Goal: Information Seeking & Learning: Learn about a topic

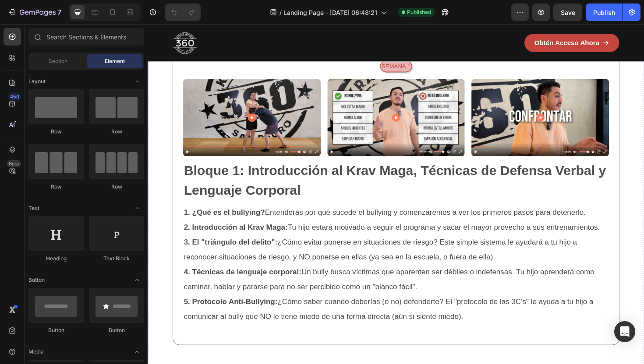
scroll to position [1468, 0]
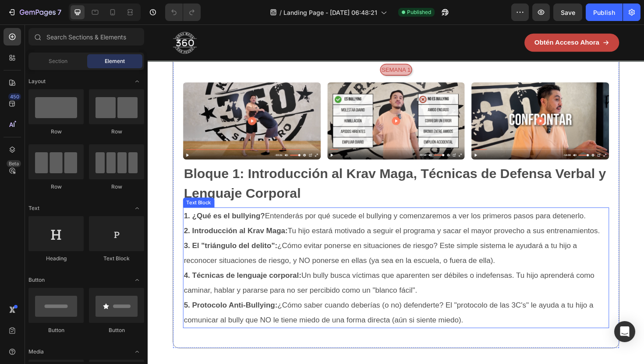
click at [306, 255] on p "3. El "triángulo del delito": ¿Cómo evitar ponerse en situaciones de riesgo? Es…" at bounding box center [410, 267] width 449 height 32
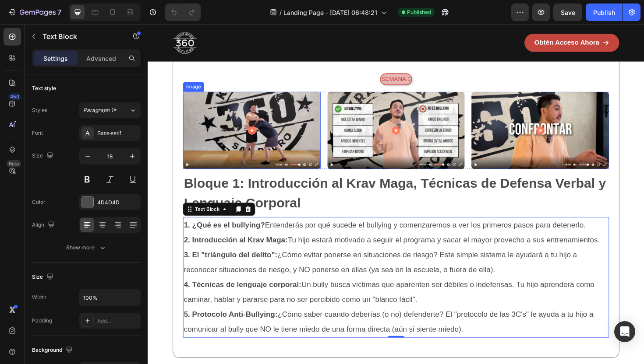
scroll to position [1460, 0]
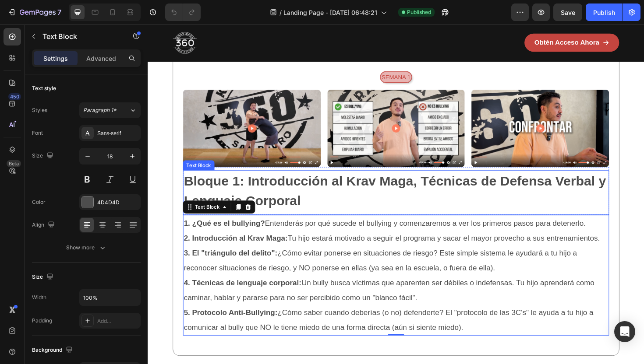
click at [306, 209] on p "Bloque 1: Introducción al Krav Maga, Técnicas de Defensa Verbal y Lenguaje Corp…" at bounding box center [410, 201] width 449 height 42
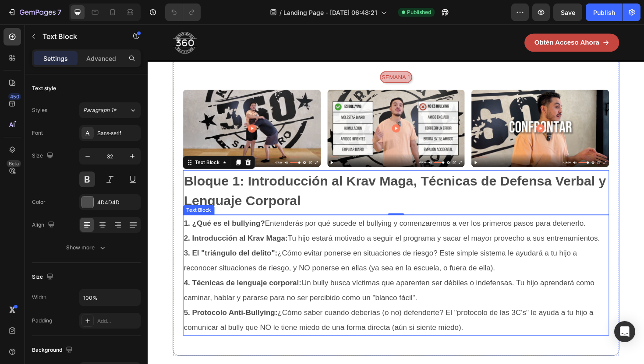
click at [317, 263] on p "3. El "triángulo del delito": ¿Cómo evitar ponerse en situaciones de riesgo? Es…" at bounding box center [410, 275] width 449 height 32
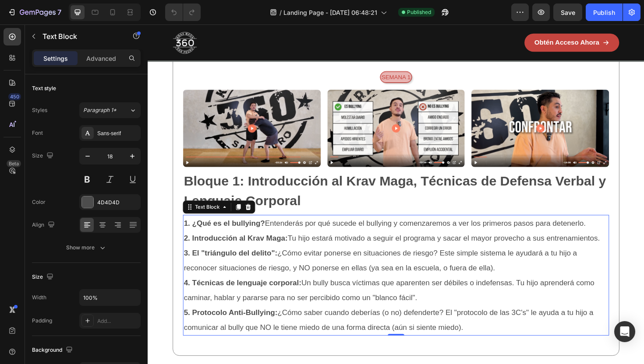
click at [237, 244] on p "2. Introducción al Krav Maga: Tu hijo estará motivado a seguir el programa y sa…" at bounding box center [410, 251] width 449 height 16
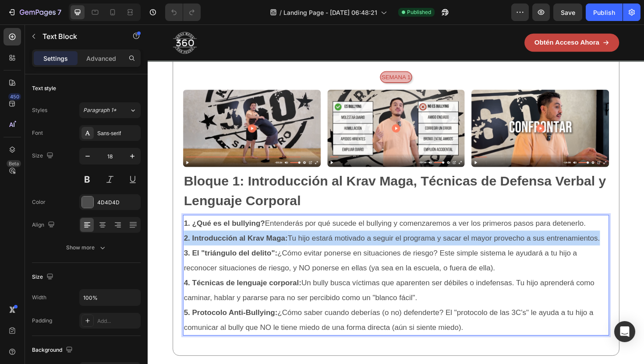
click at [237, 244] on p "2. Introducción al Krav Maga: Tu hijo estará motivado a seguir el programa y sa…" at bounding box center [410, 251] width 449 height 16
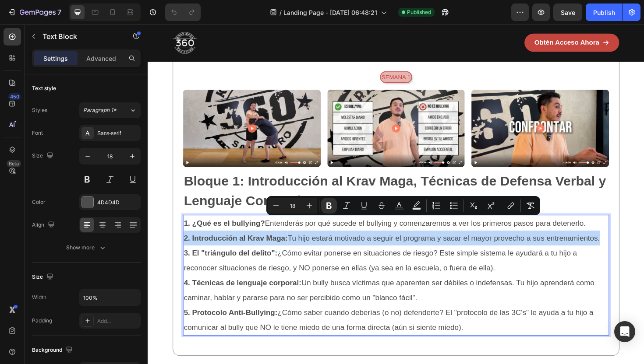
copy div "1. ¿Qué es el bullying? Entenderás por qué sucede el bullying y comenzaremos a …"
click at [255, 267] on strong "3. El "triángulo del delito":" at bounding box center [235, 266] width 99 height 9
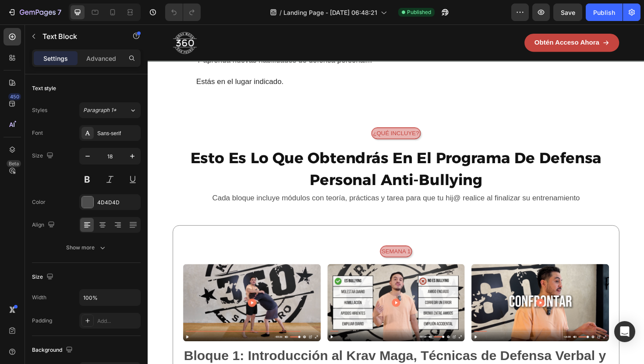
scroll to position [1278, 0]
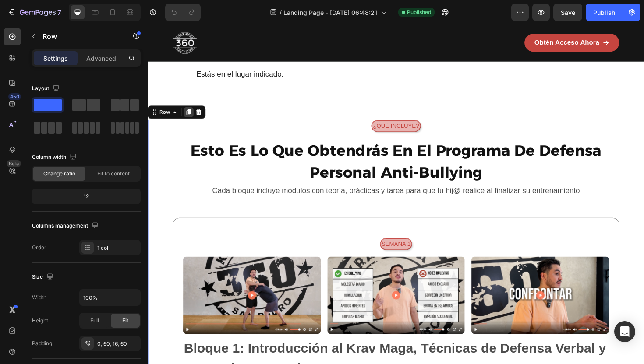
click at [188, 121] on icon at bounding box center [191, 117] width 7 height 7
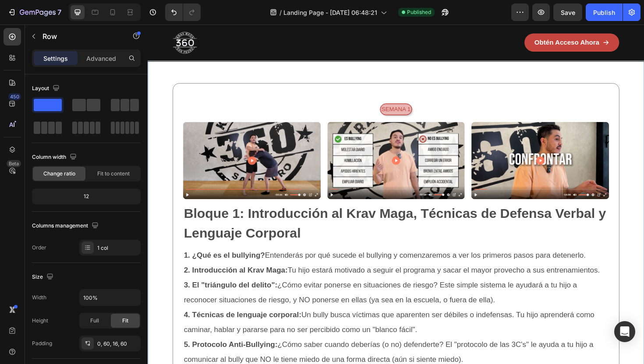
scroll to position [2839, 0]
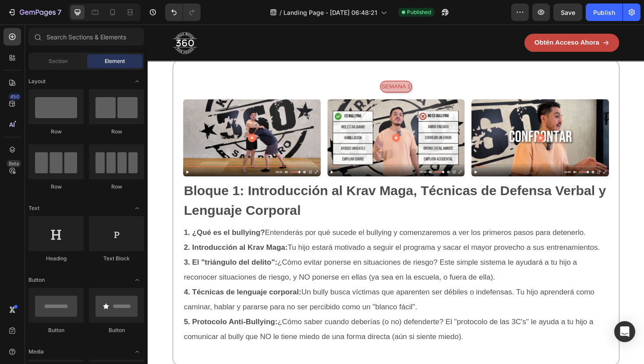
click at [229, 27] on h2 "Esto Es Lo Que Obtendrás En El Programa De Defensa Personal Anti-Bullying" at bounding box center [410, 3] width 473 height 48
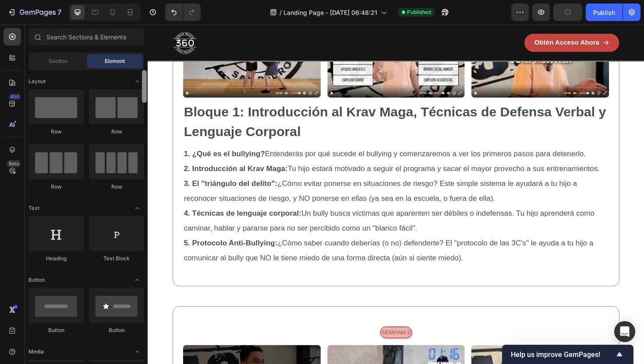
scroll to position [292, 0]
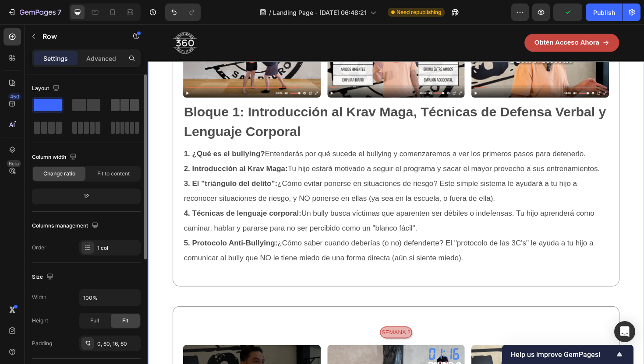
click at [117, 104] on span at bounding box center [115, 105] width 9 height 12
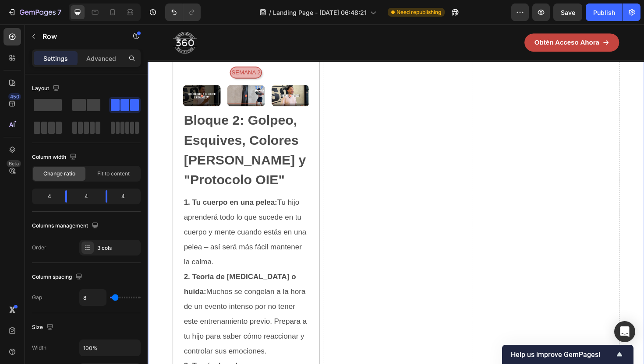
scroll to position [3445, 0]
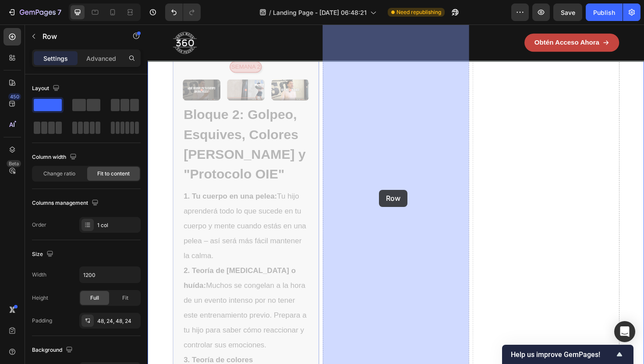
drag, startPoint x: 281, startPoint y: 207, endPoint x: 393, endPoint y: 200, distance: 111.9
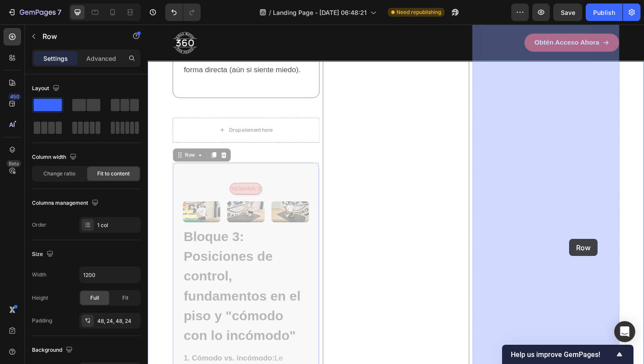
drag, startPoint x: 238, startPoint y: 256, endPoint x: 593, endPoint y: 252, distance: 354.4
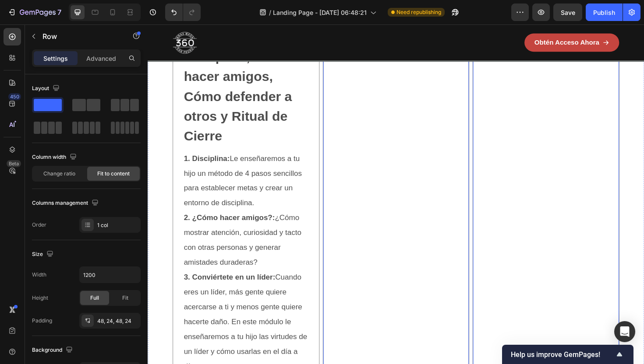
scroll to position [3635, 0]
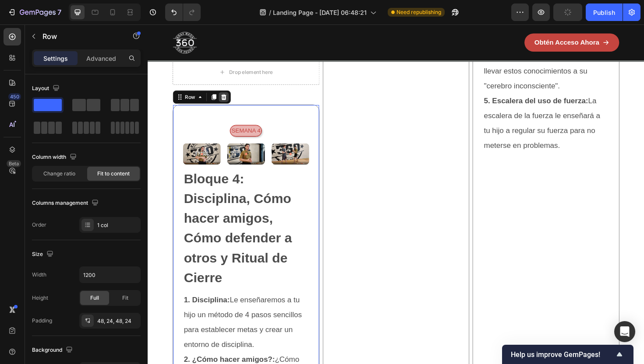
click at [229, 98] on icon at bounding box center [228, 101] width 7 height 7
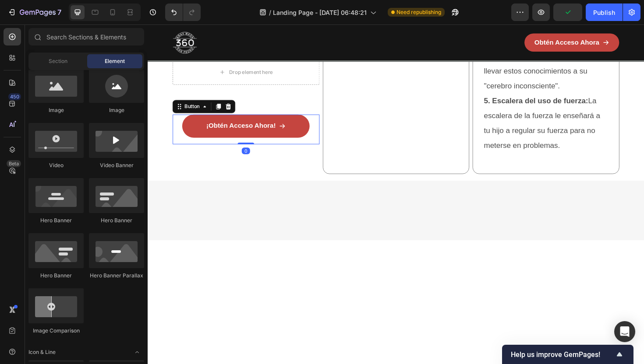
click at [274, 143] on div "¡Obtén Acceso Ahora! Button 0" at bounding box center [252, 136] width 156 height 32
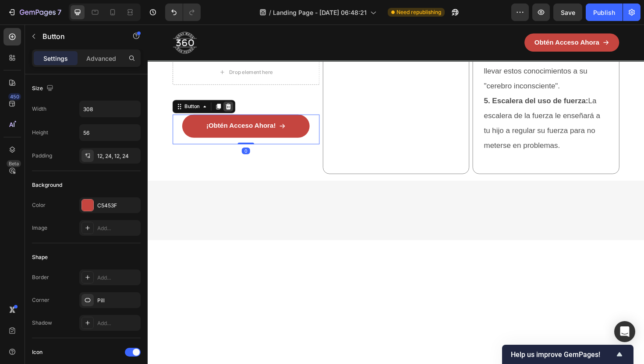
click at [234, 109] on icon at bounding box center [233, 112] width 6 height 6
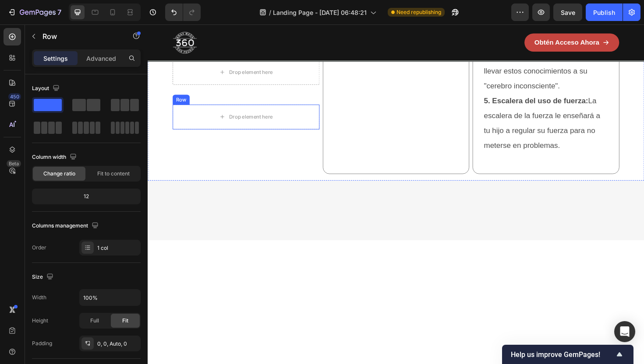
click at [184, 101] on div "Row" at bounding box center [183, 104] width 18 height 11
click at [230, 98] on icon at bounding box center [227, 101] width 7 height 7
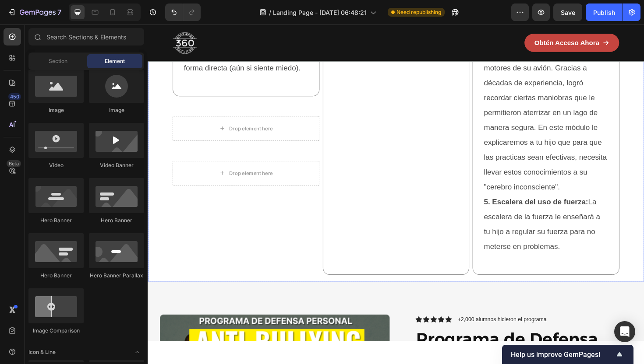
scroll to position [3495, 0]
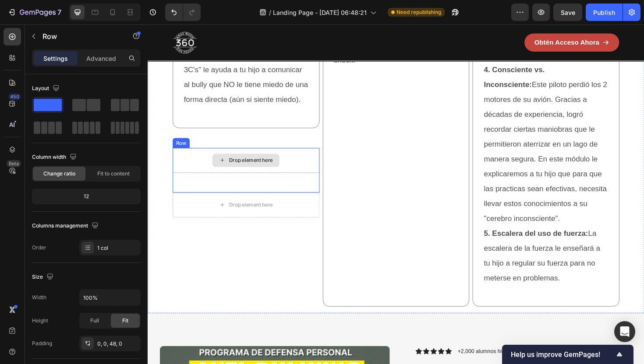
click at [183, 156] on div "Drop element here" at bounding box center [252, 169] width 156 height 26
click at [230, 144] on icon at bounding box center [228, 147] width 6 height 6
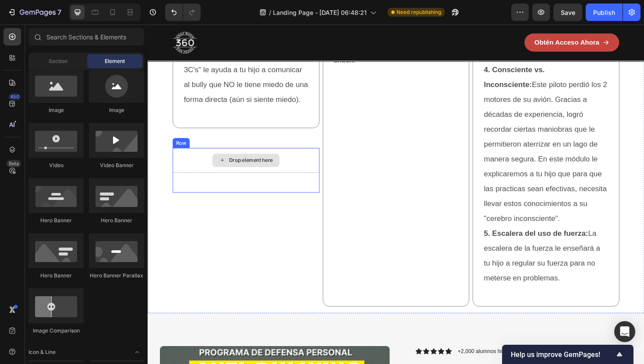
click at [197, 158] on div "Drop element here" at bounding box center [252, 169] width 156 height 26
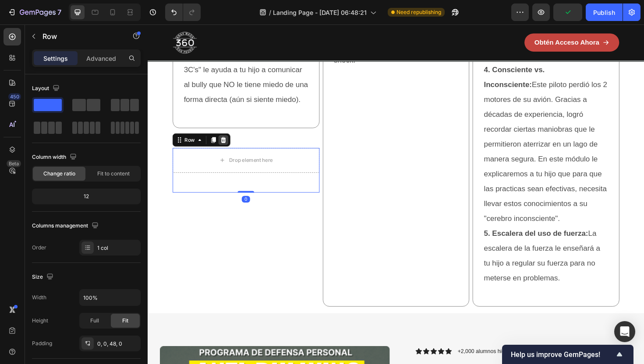
click at [226, 145] on icon at bounding box center [227, 147] width 7 height 7
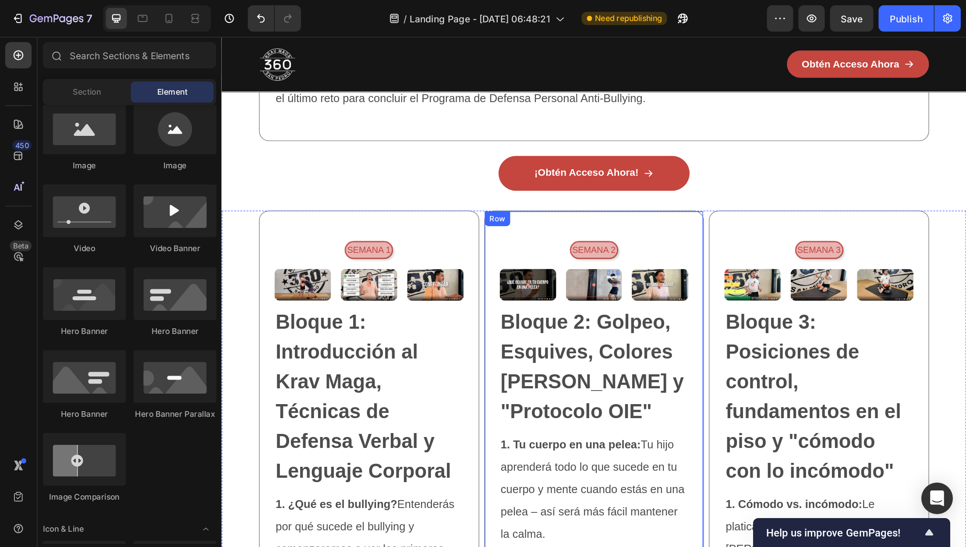
scroll to position [2828, 0]
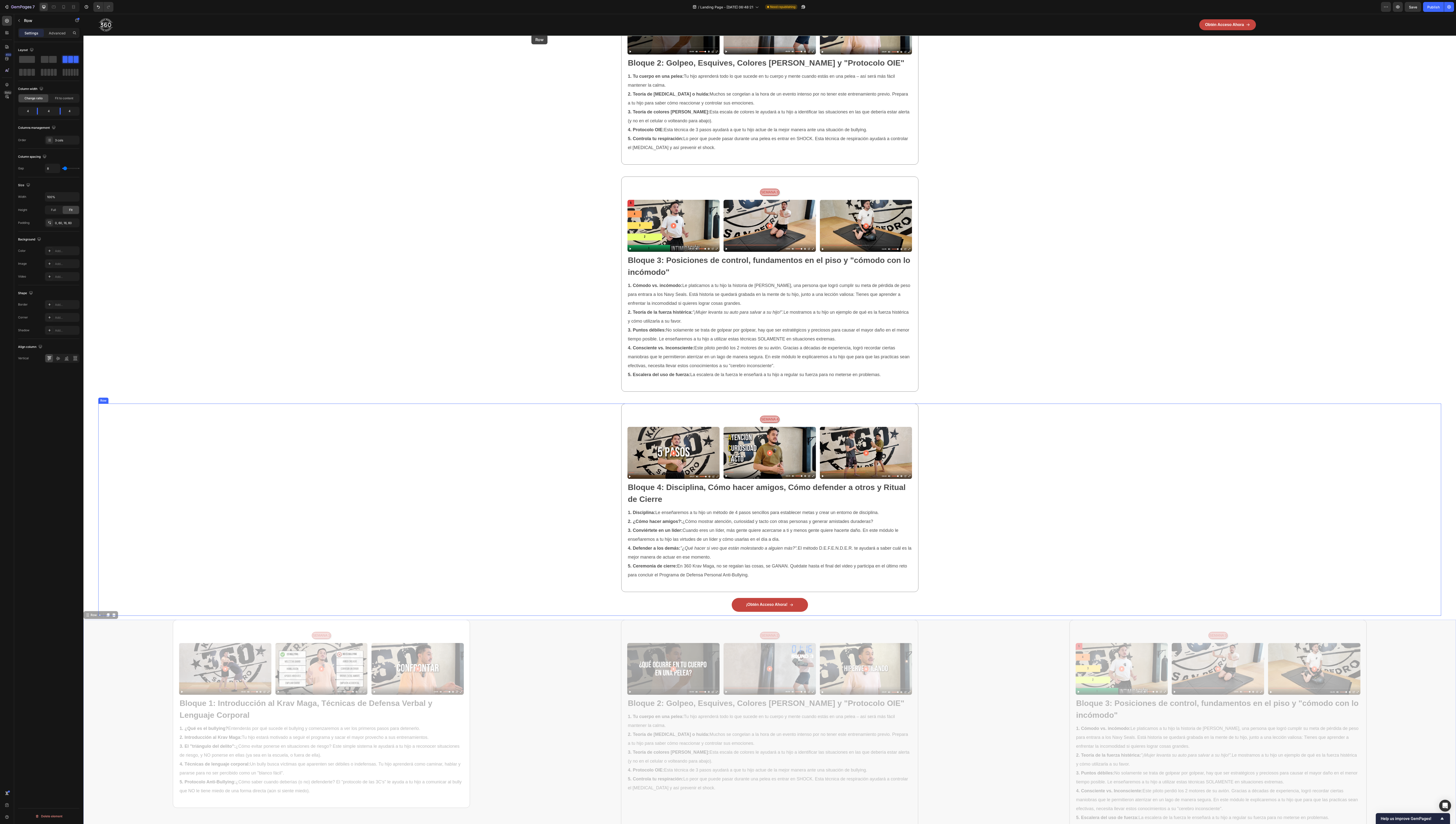
scroll to position [1062, 0]
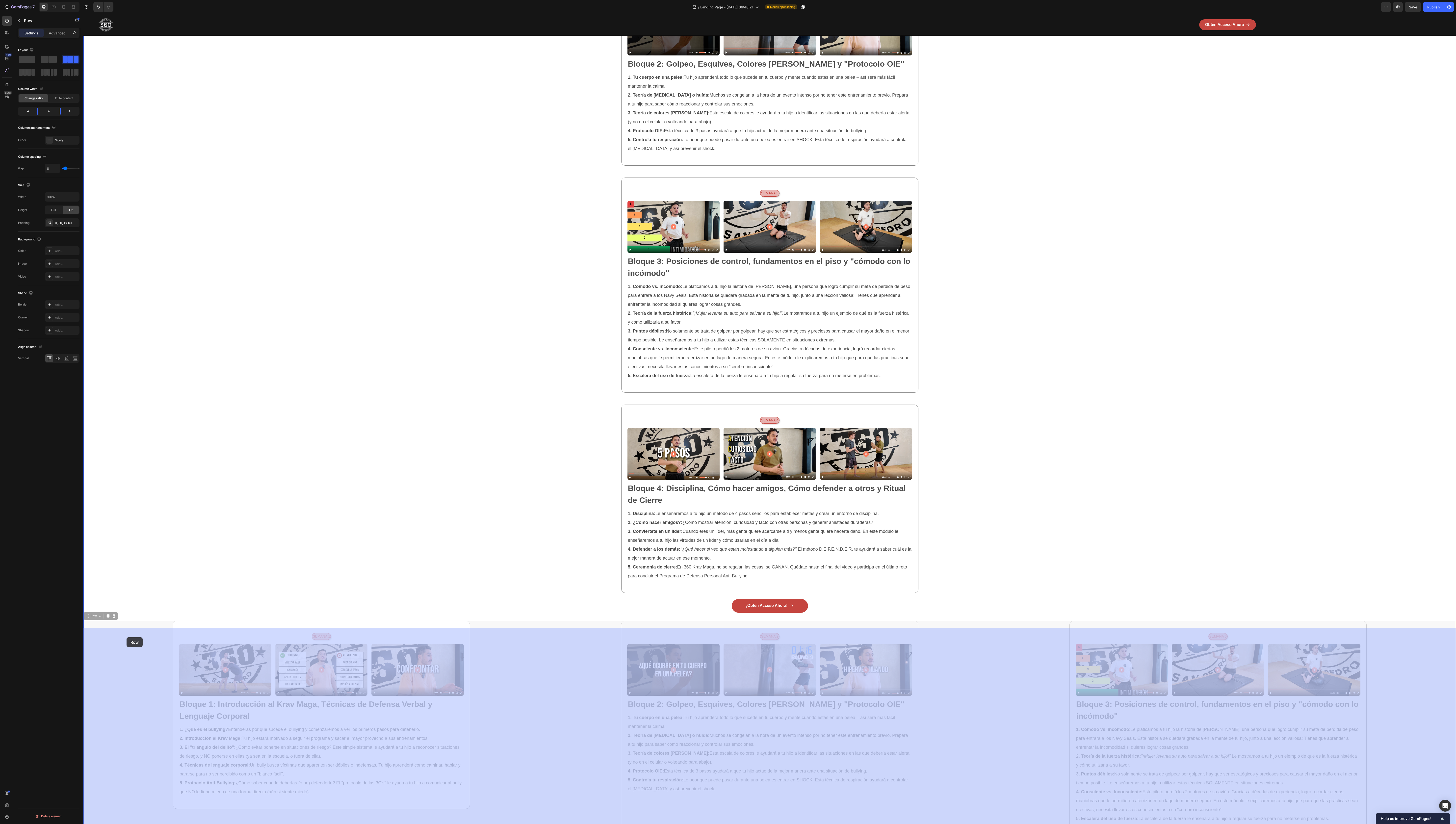
drag, startPoint x: 90, startPoint y: 642, endPoint x: 127, endPoint y: 637, distance: 37.3
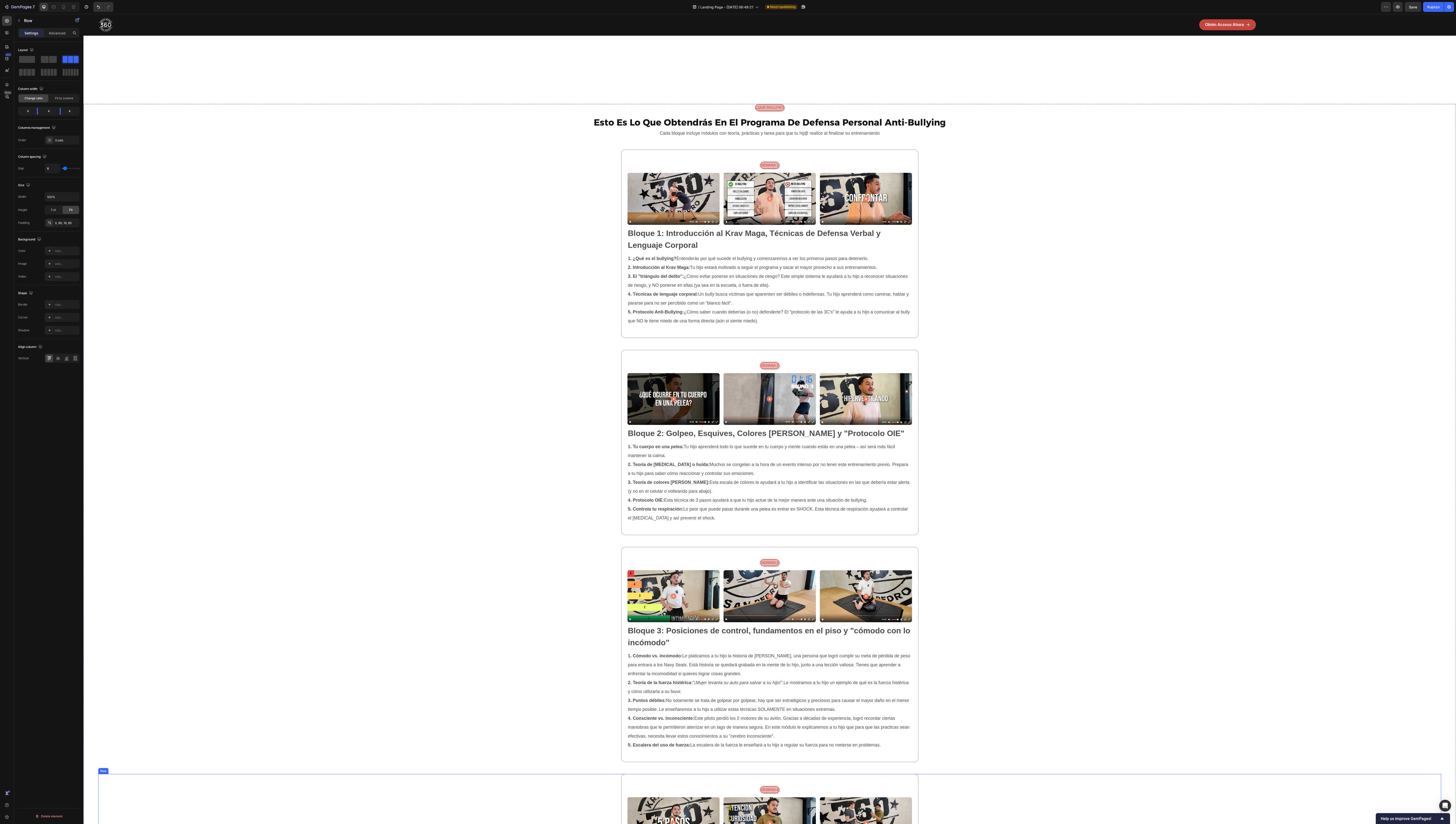
scroll to position [517, 0]
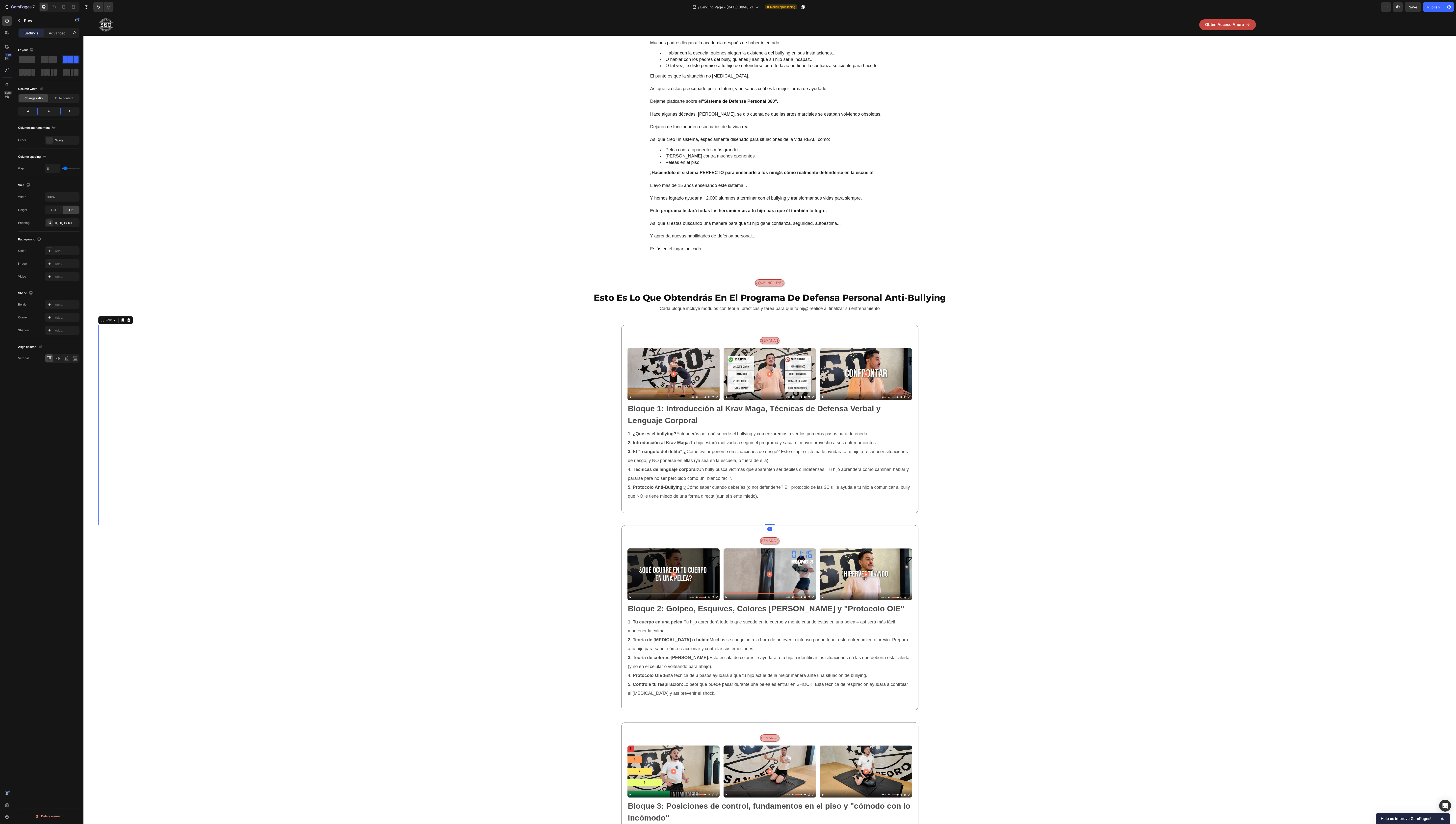
click at [364, 206] on div "sEMANA 1 Text Block Row Image Image Image Row Bloque 1: Introducción al Krav Ma…" at bounding box center [770, 419] width 1343 height 188
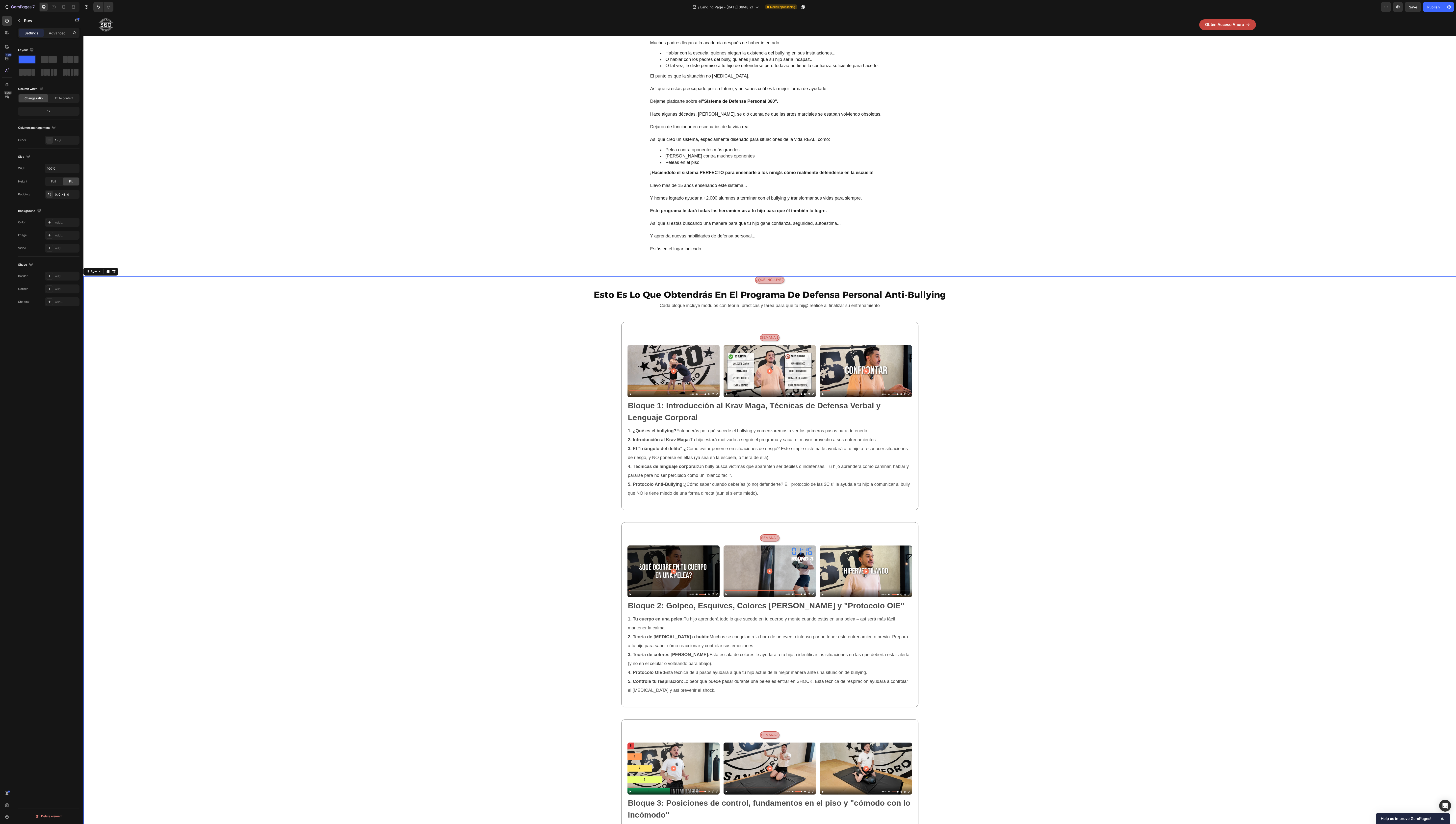
click at [84, 206] on div "¿Qué incluye? Text Block Row Esto Es Lo Que Obtendrás En El Programa De Defensa…" at bounding box center [770, 719] width 1372 height 886
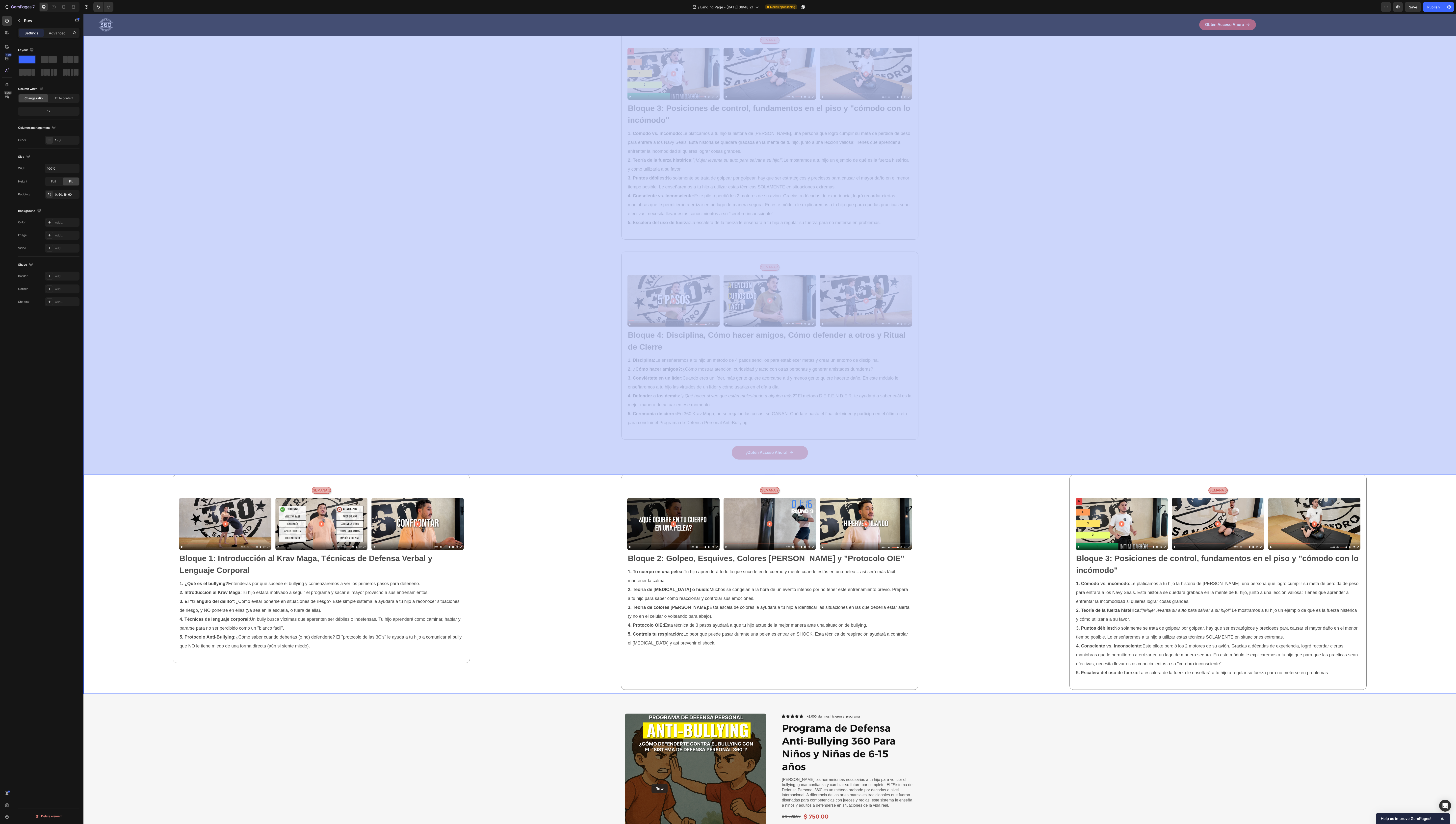
scroll to position [1239, 0]
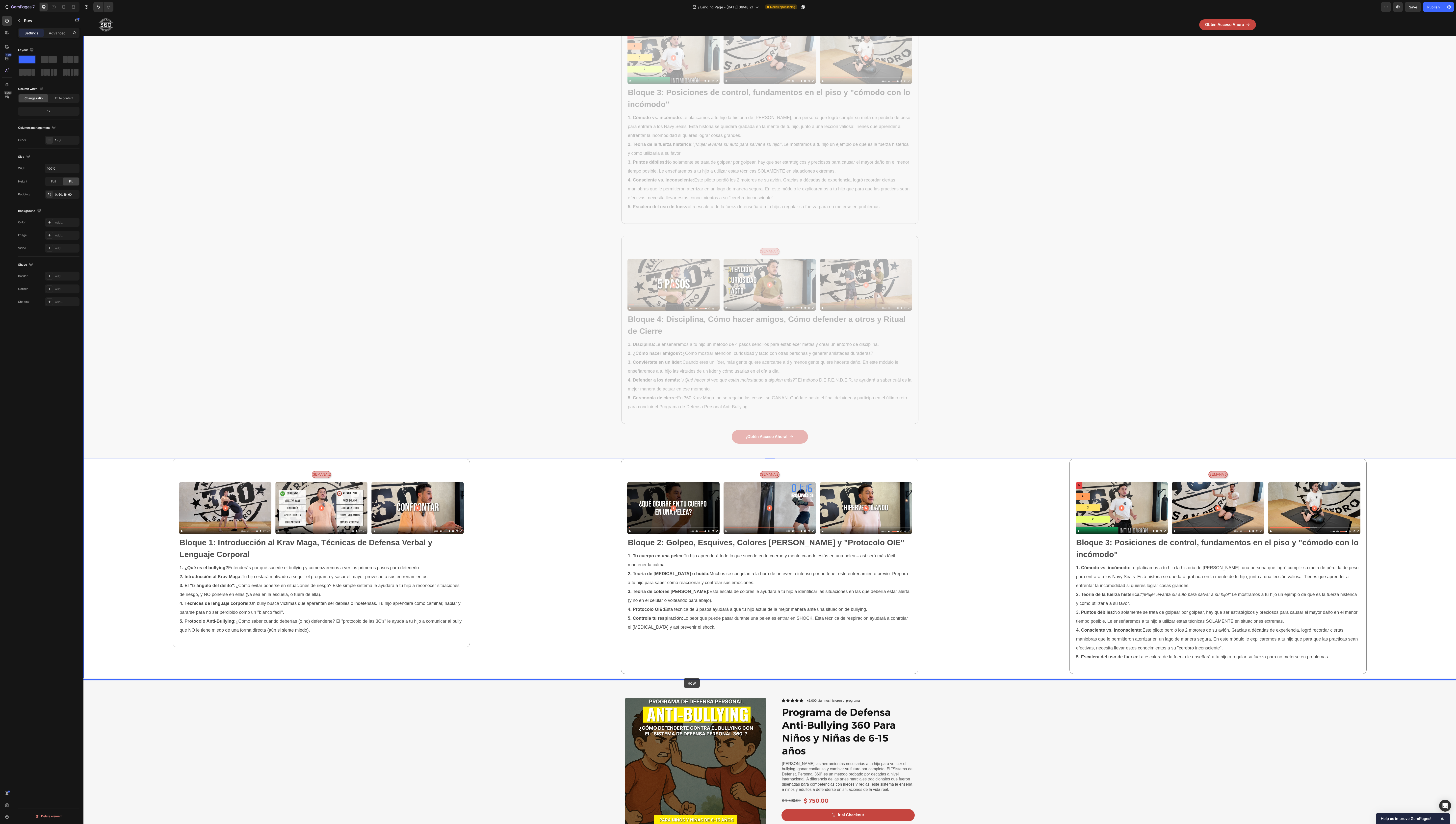
drag, startPoint x: 90, startPoint y: 77, endPoint x: 684, endPoint y: 678, distance: 845.0
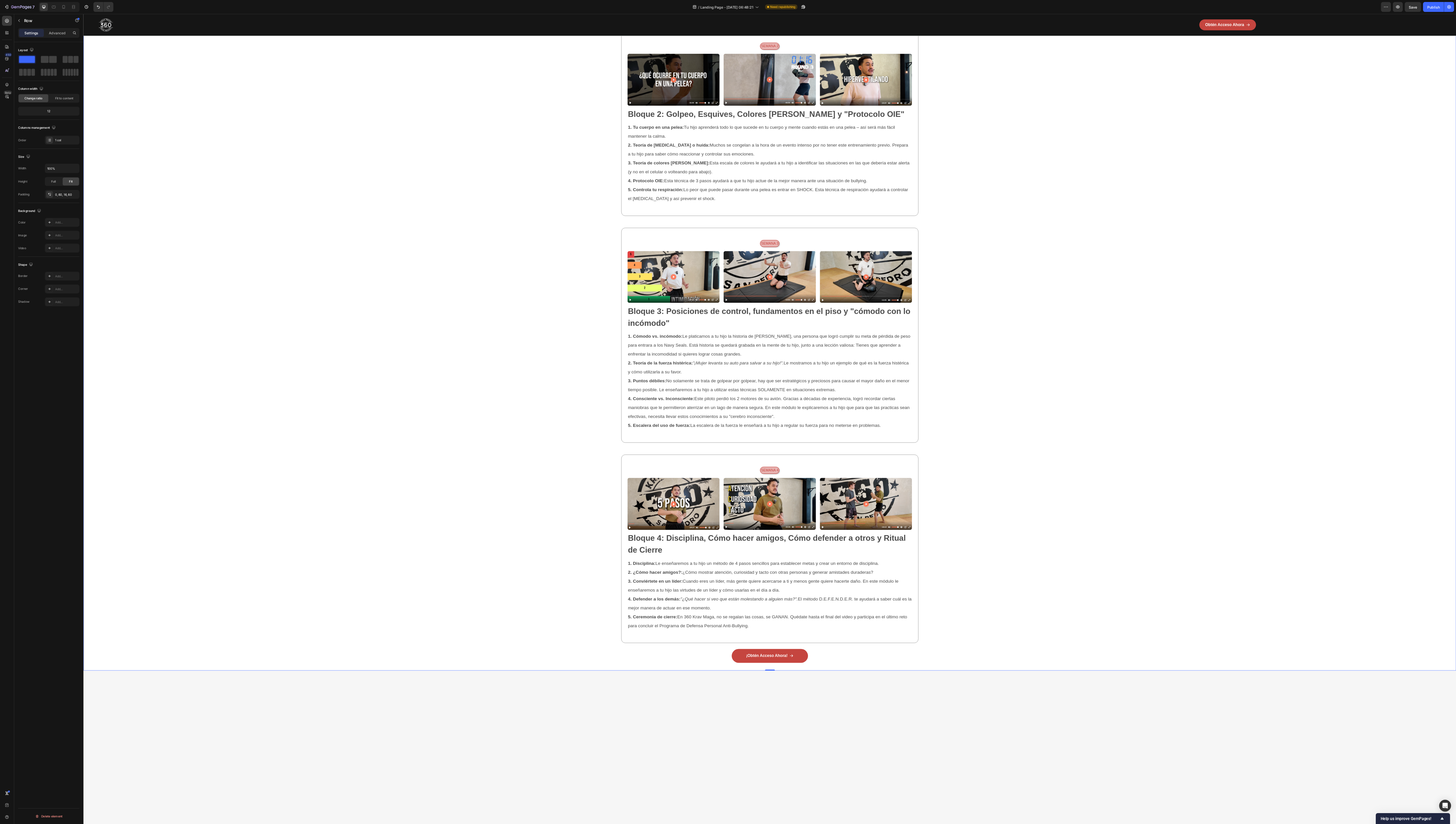
scroll to position [462, 0]
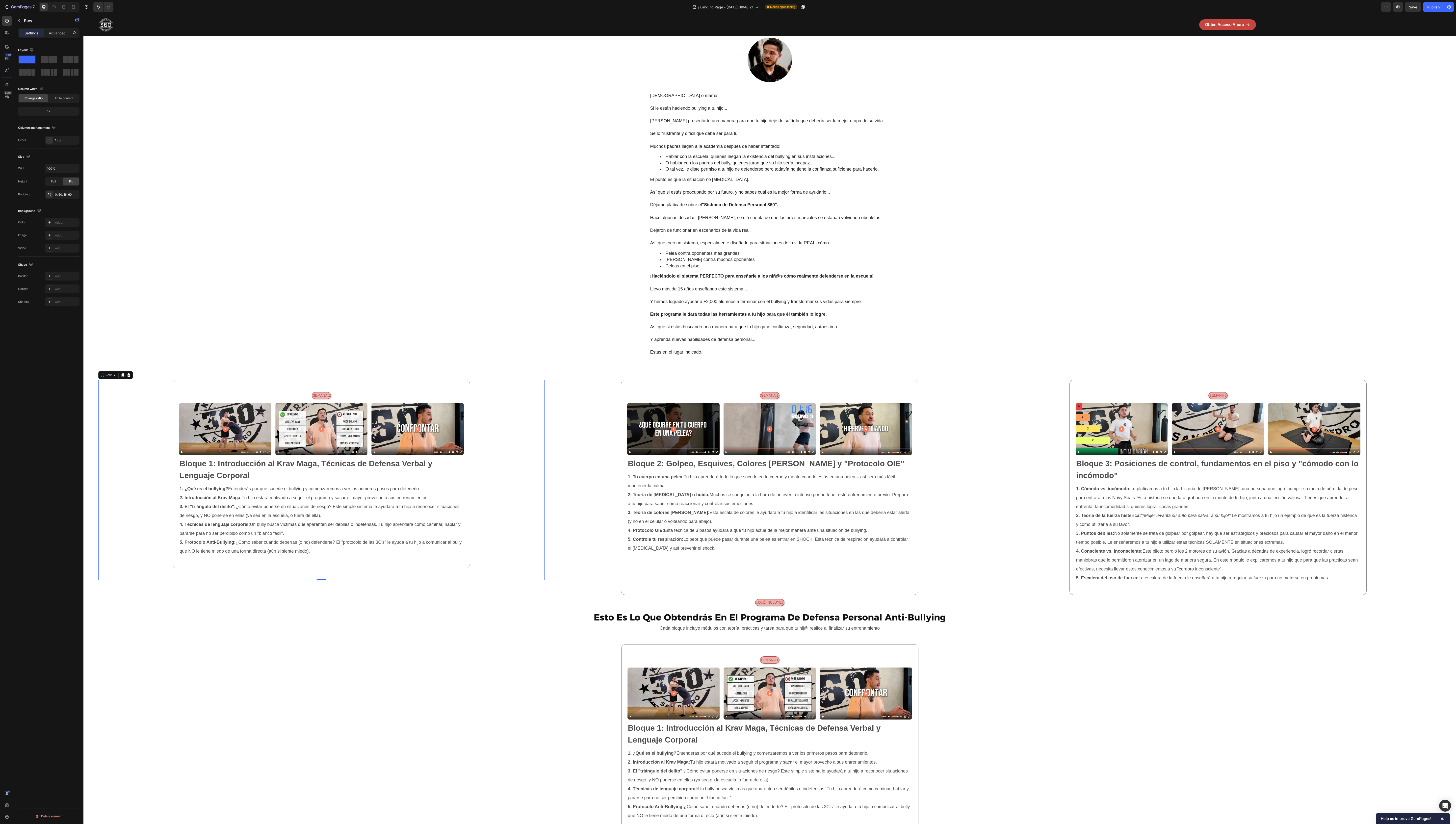
click at [364, 206] on div "sEMANA 1 Text Block Row Image Image Image Row Bloque 1: Introducción al Krav Ma…" at bounding box center [321, 474] width 446 height 188
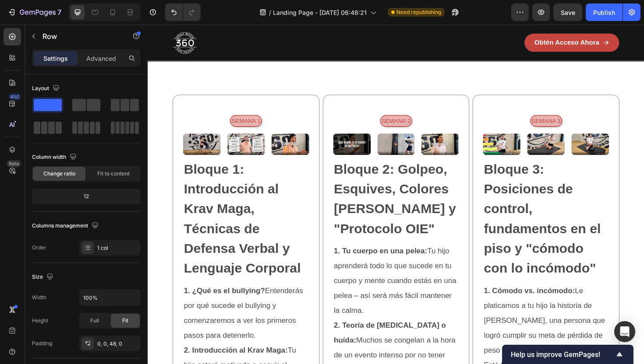
scroll to position [1308, 0]
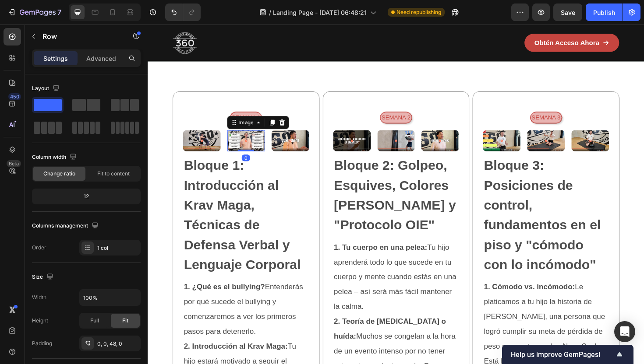
click at [251, 156] on img at bounding box center [252, 148] width 40 height 22
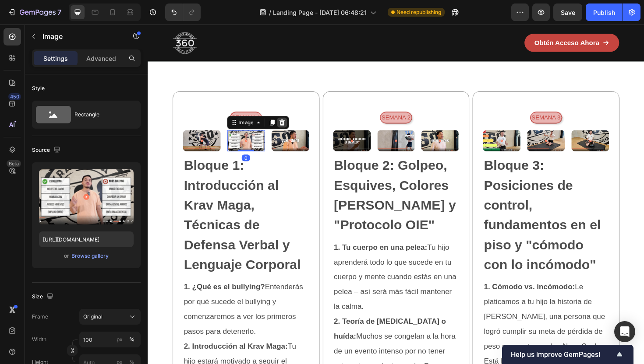
click at [294, 130] on div at bounding box center [290, 128] width 11 height 11
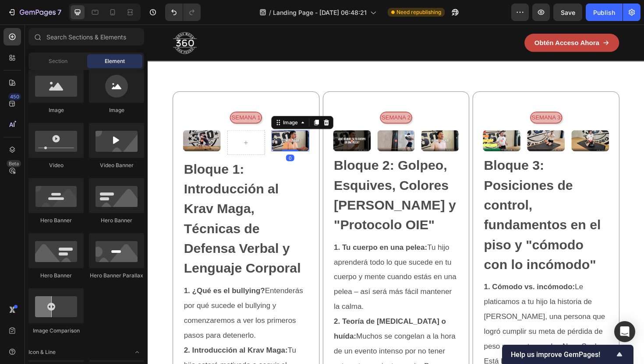
click at [292, 156] on img at bounding box center [299, 148] width 40 height 22
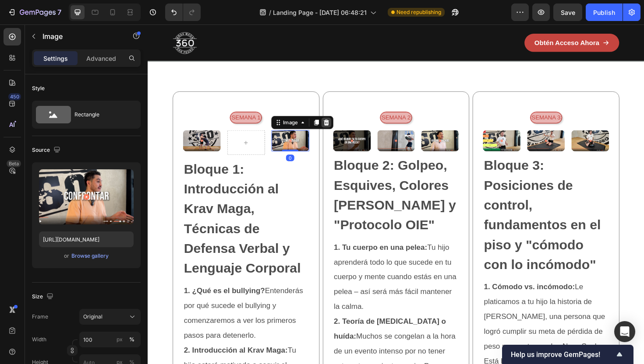
click at [336, 131] on icon at bounding box center [337, 128] width 6 height 6
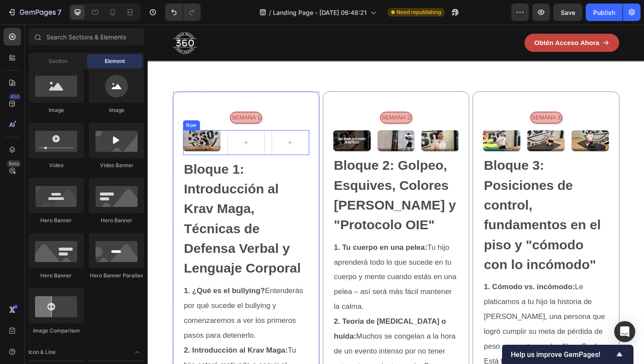
click at [226, 163] on div "Image Row" at bounding box center [252, 150] width 134 height 26
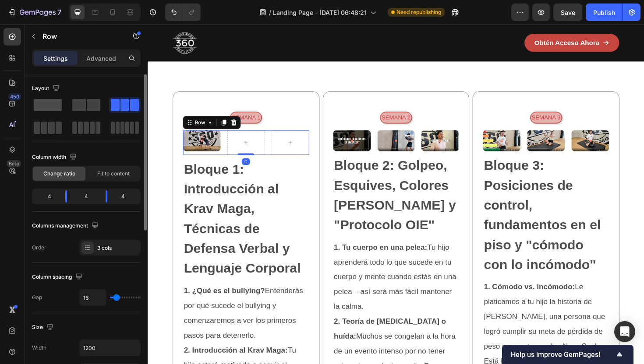
click at [54, 109] on span at bounding box center [48, 105] width 28 height 12
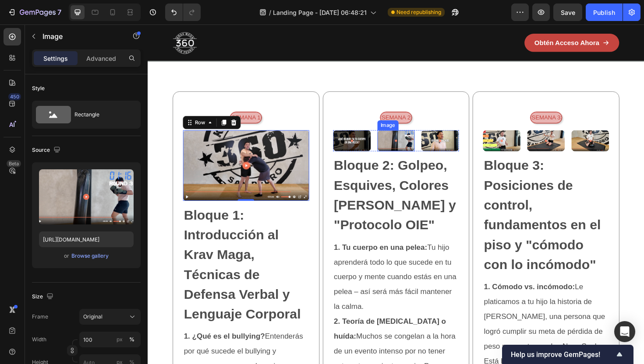
click at [393, 158] on img at bounding box center [411, 148] width 40 height 22
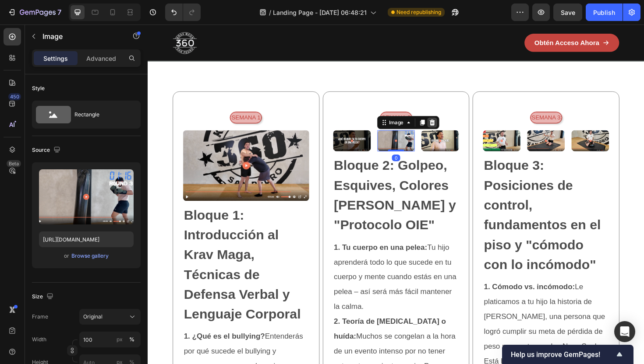
click at [451, 132] on icon at bounding box center [449, 128] width 7 height 7
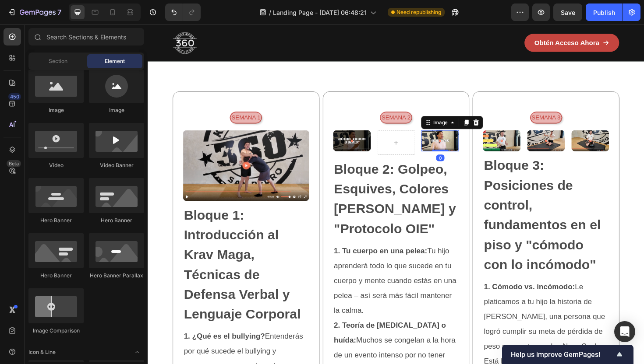
click at [443, 159] on img at bounding box center [457, 148] width 40 height 22
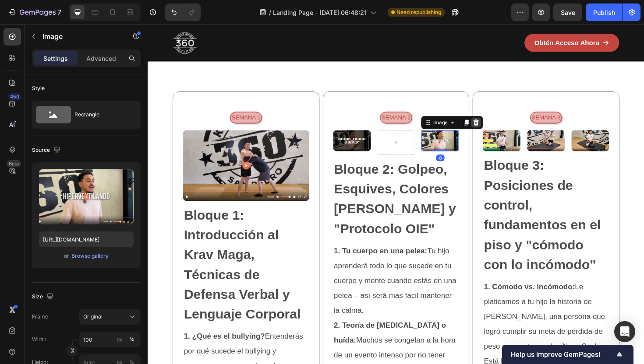
click at [497, 131] on icon at bounding box center [496, 128] width 6 height 6
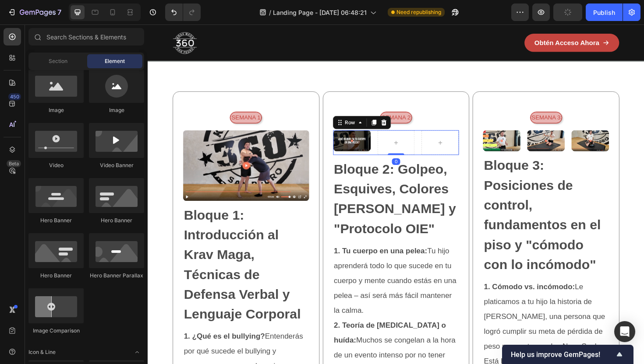
click at [385, 163] on div "Image Row 0" at bounding box center [411, 150] width 134 height 26
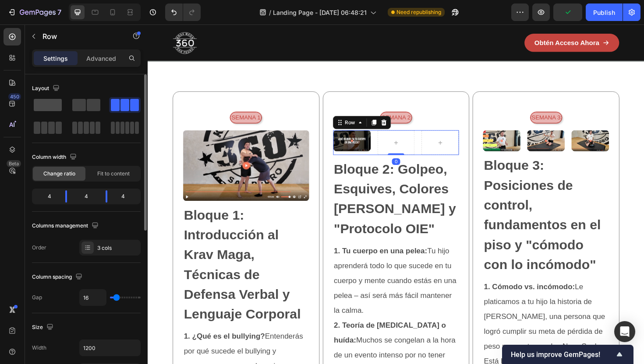
click at [53, 112] on div at bounding box center [48, 105] width 32 height 16
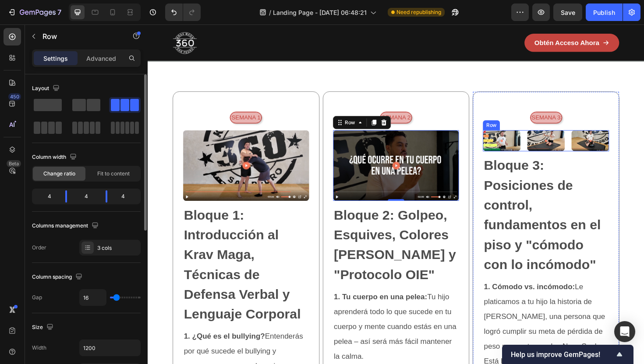
click at [545, 159] on div "Image Image Image Row" at bounding box center [569, 148] width 134 height 22
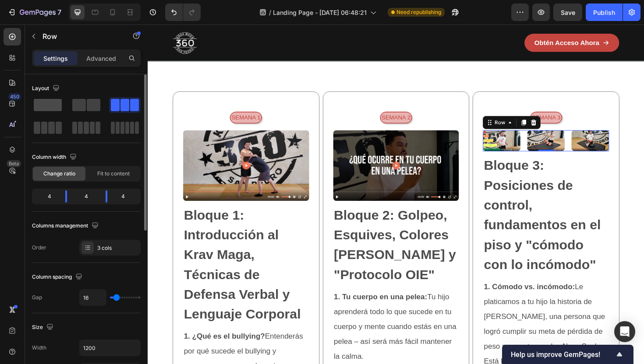
click at [53, 104] on span at bounding box center [48, 105] width 28 height 12
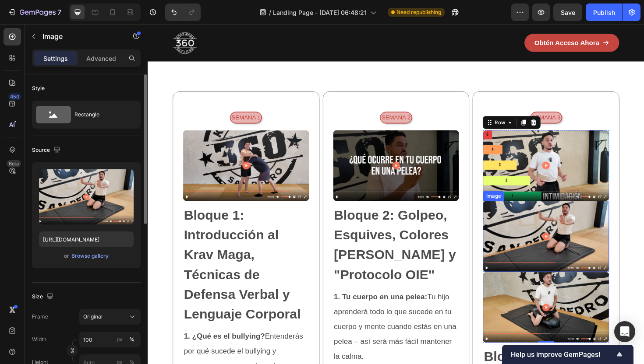
click at [552, 236] on img at bounding box center [569, 249] width 134 height 75
click at [561, 206] on icon at bounding box center [561, 203] width 6 height 6
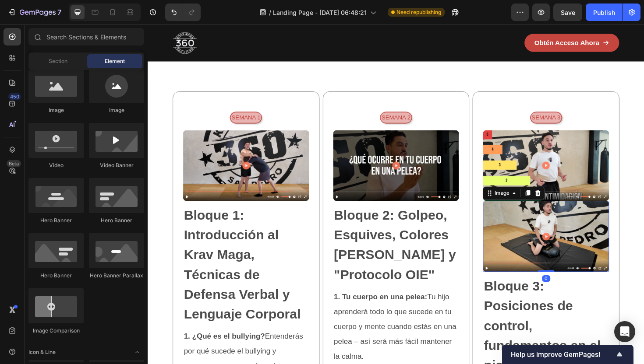
click at [560, 232] on img at bounding box center [569, 249] width 134 height 75
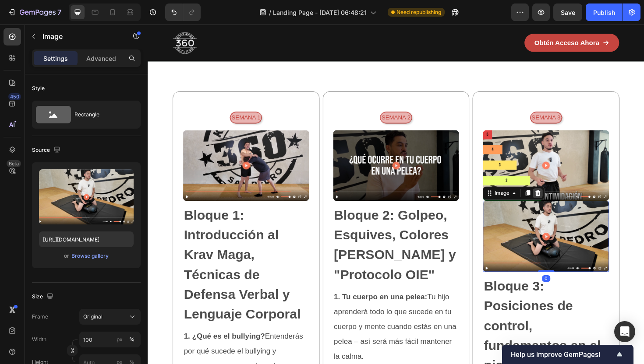
click at [559, 206] on icon at bounding box center [561, 203] width 6 height 6
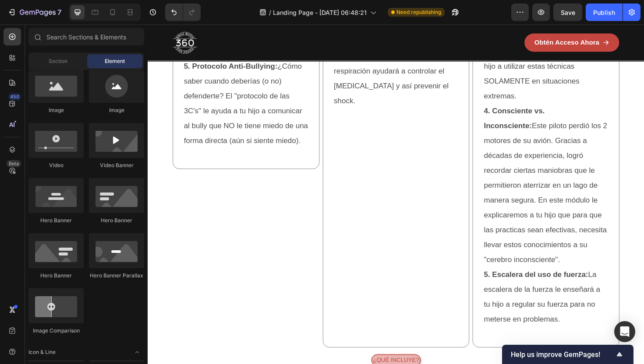
scroll to position [2105, 0]
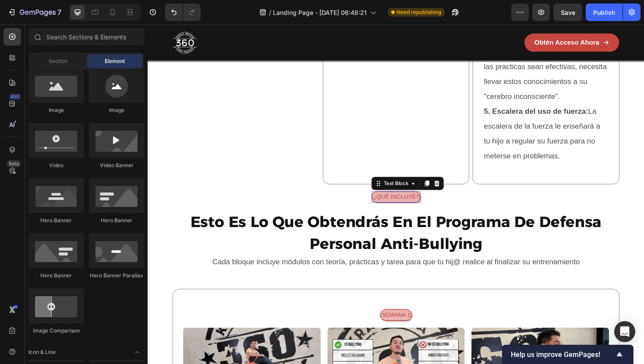
click at [390, 203] on p "¿Qué incluye?" at bounding box center [410, 207] width 49 height 9
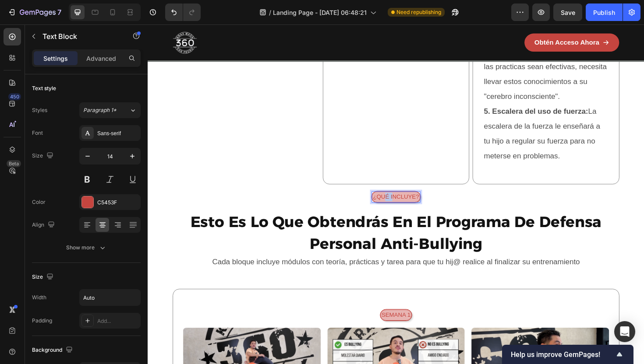
click at [390, 203] on p "¿Qué incluye?" at bounding box center [410, 207] width 49 height 9
click at [301, 230] on h2 "Esto Es Lo Que Obtendrás En El Programa De Defensa Personal Anti-Bullying" at bounding box center [410, 245] width 473 height 48
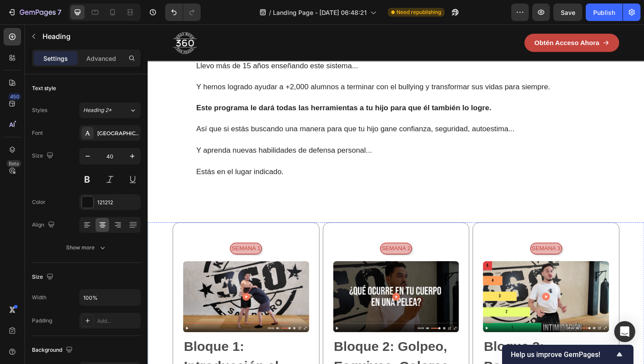
scroll to position [1142, 0]
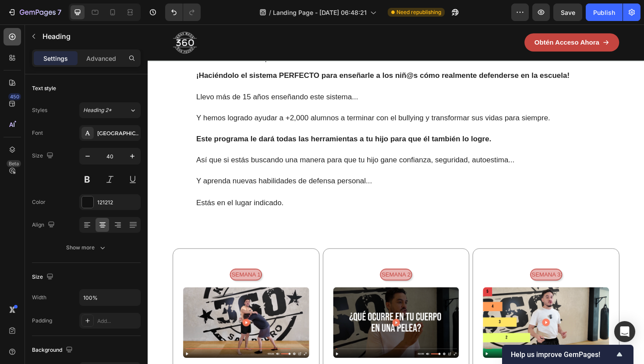
click at [13, 37] on icon at bounding box center [12, 36] width 9 height 9
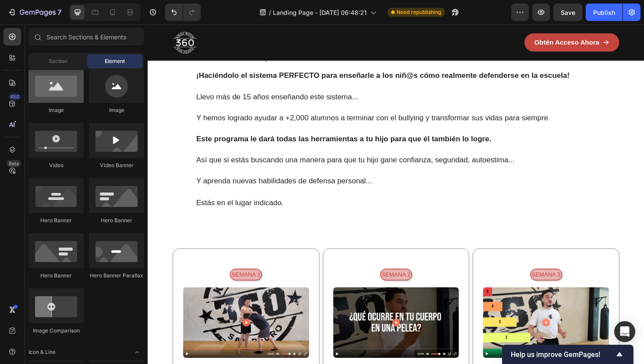
scroll to position [0, 0]
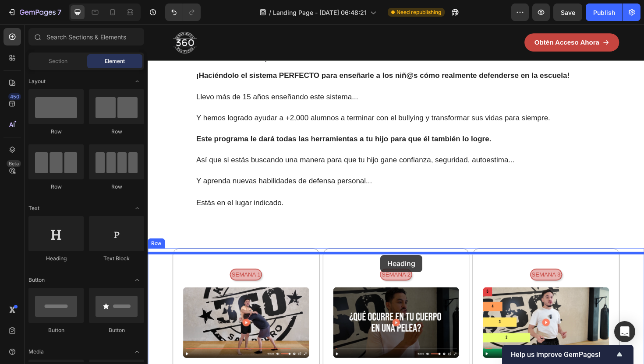
drag, startPoint x: 197, startPoint y: 262, endPoint x: 394, endPoint y: 269, distance: 196.8
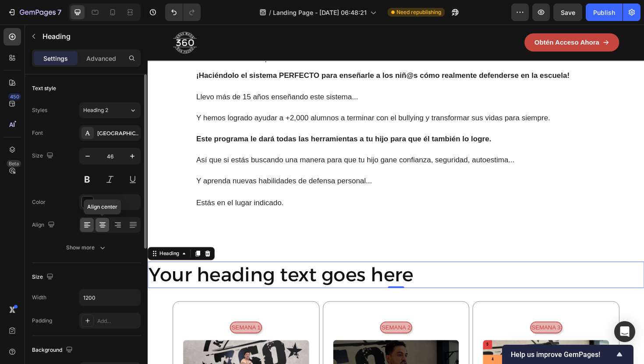
click at [99, 223] on icon at bounding box center [102, 223] width 6 height 1
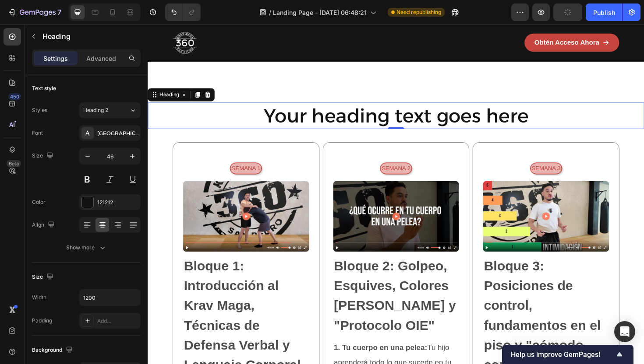
scroll to position [1302, 0]
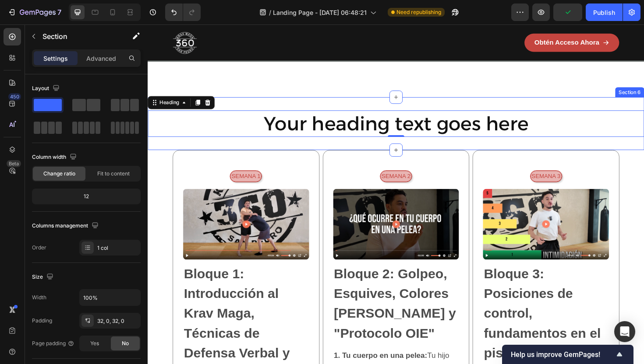
click at [154, 152] on div "Your heading text goes here Heading 0 Section 6" at bounding box center [411, 130] width 526 height 56
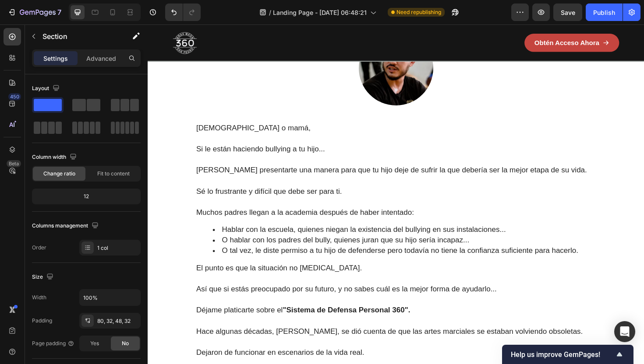
scroll to position [832, 0]
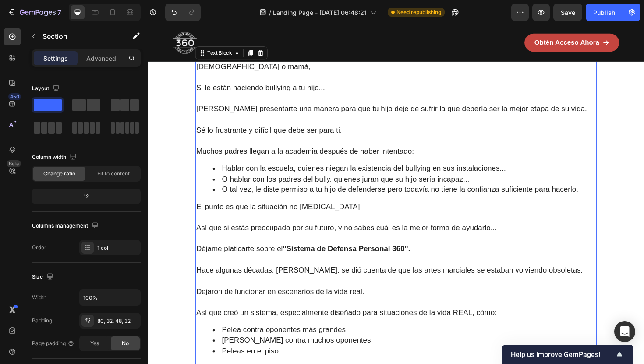
click at [313, 92] on span "Si le están haciendo bullying a tu hijo..." at bounding box center [267, 91] width 136 height 9
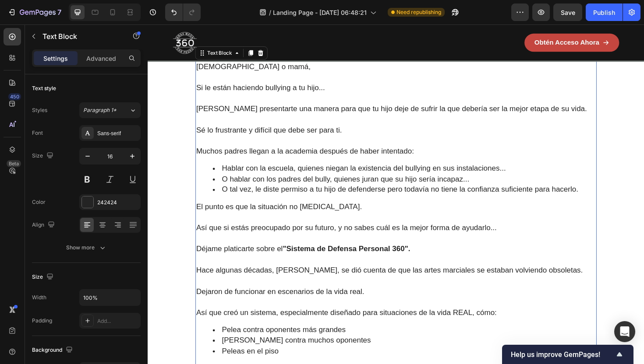
click at [313, 92] on span "Si le están haciendo bullying a tu hijo..." at bounding box center [267, 91] width 136 height 9
click at [328, 92] on span "Si le están haciendo bullying a tu hijo..." at bounding box center [267, 91] width 136 height 9
click at [354, 116] on span "[PERSON_NAME] presentarte una manera para que tu hijo deje de sufrir la que deb…" at bounding box center [406, 114] width 414 height 9
click at [303, 116] on span "[PERSON_NAME] presentarte una manera para que deje de sufrir la que debería ser…" at bounding box center [394, 114] width 391 height 9
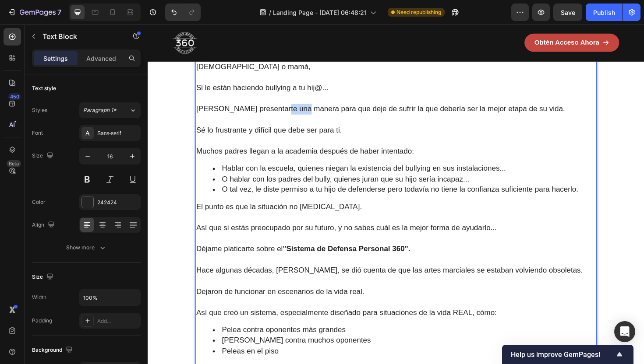
click at [303, 116] on span "[PERSON_NAME] presentarte una manera para que deje de sufrir la que debería ser…" at bounding box center [394, 114] width 391 height 9
click at [303, 116] on span "Quiero presentarte una forma para que deje de sufrir la que debería ser la mejo…" at bounding box center [370, 114] width 343 height 9
click at [290, 116] on span "Quiero presentarte una forma para que deje de sufrir la que debería ser la mejo…" at bounding box center [370, 114] width 343 height 9
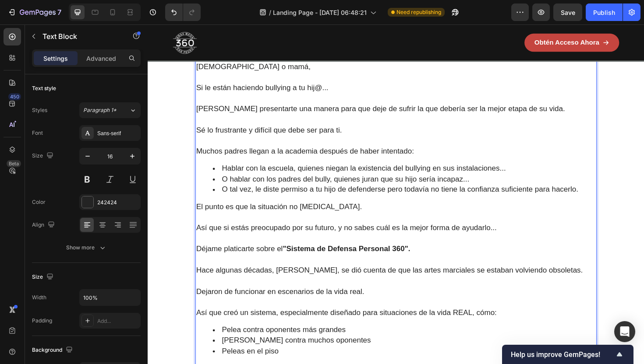
click at [329, 115] on span "[PERSON_NAME] presentarte una manera para que deje de sufrir la que debería ser…" at bounding box center [394, 114] width 391 height 9
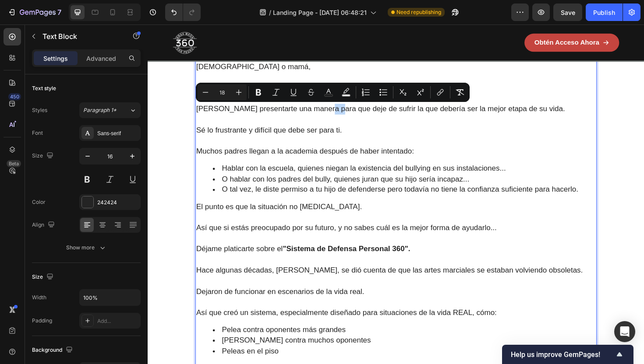
click at [329, 115] on span "[PERSON_NAME] presentarte una manera para que deje de sufrir la que debería ser…" at bounding box center [394, 114] width 391 height 9
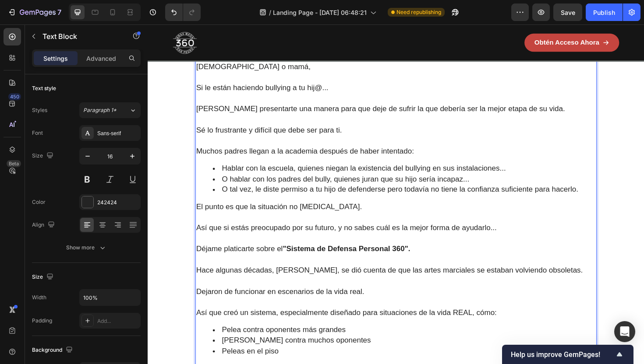
click at [278, 116] on span "[PERSON_NAME] presentarte una manera para que deje de sufrir la que debería ser…" at bounding box center [394, 114] width 391 height 9
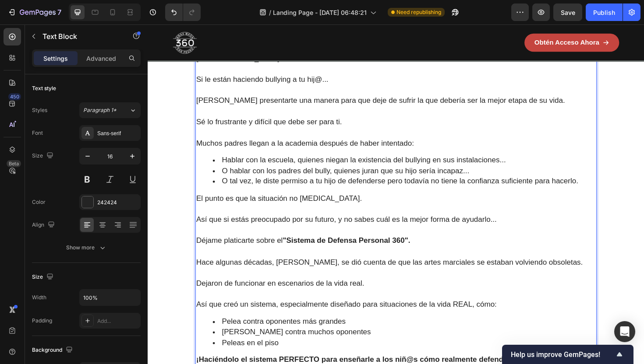
scroll to position [842, 0]
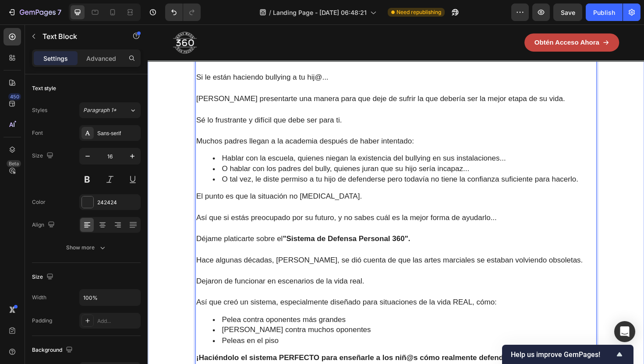
click at [166, 146] on div "Image Papá o mamá, Si le están haciendo bullying a tu hij@... Quiero presentart…" at bounding box center [411, 248] width 498 height 584
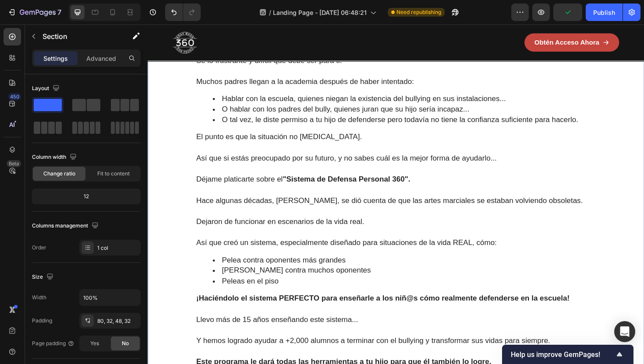
scroll to position [908, 0]
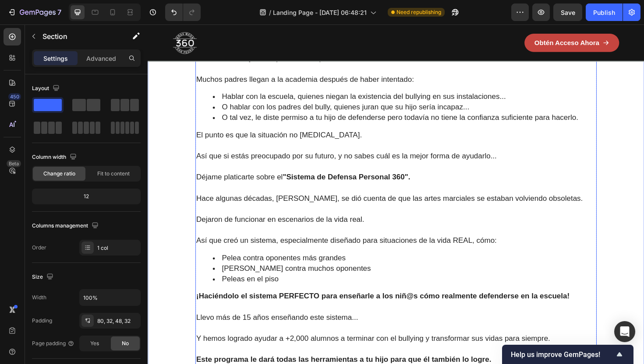
click at [201, 145] on span "El punto es que la situación no [MEDICAL_DATA]." at bounding box center [287, 141] width 176 height 9
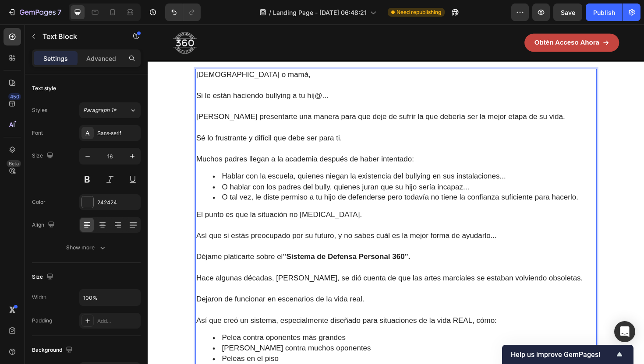
scroll to position [831, 0]
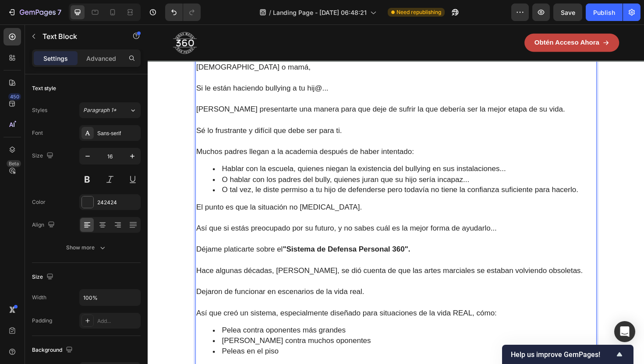
click at [238, 217] on span "El punto es que la situación no [MEDICAL_DATA]." at bounding box center [287, 218] width 176 height 9
click at [249, 222] on span "El punto es que la situación no [MEDICAL_DATA]." at bounding box center [287, 218] width 176 height 9
click at [252, 222] on span "El punto es que la situación no [MEDICAL_DATA]." at bounding box center [287, 218] width 176 height 9
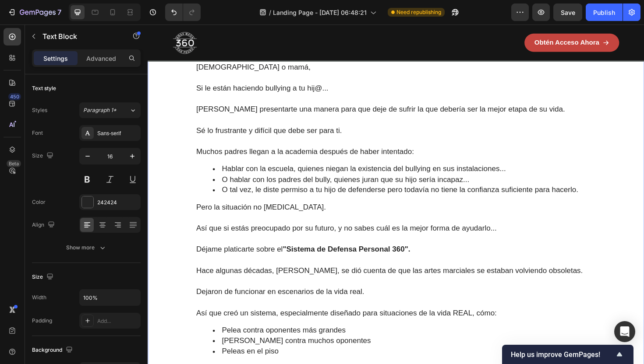
click at [182, 248] on div "Image Papá o mamá, Si le están haciendo bullying a tu hij@... Quiero presentart…" at bounding box center [411, 259] width 498 height 584
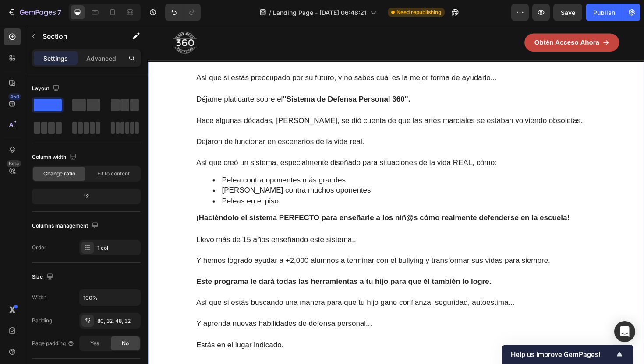
scroll to position [992, 0]
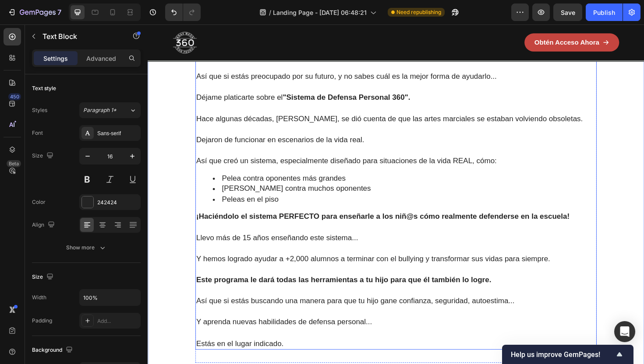
click at [443, 125] on span "Hace algunas décadas, [PERSON_NAME], se dió cuenta de que las artes marciales s…" at bounding box center [404, 124] width 410 height 9
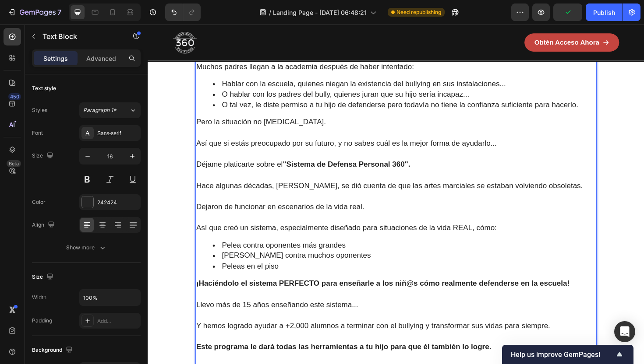
scroll to position [920, 0]
click at [481, 198] on span "Hace algunas décadas, [PERSON_NAME], se dió cuenta de que las artes marciales s…" at bounding box center [404, 196] width 410 height 9
click at [478, 198] on span "Hace algunas décadas, [PERSON_NAME], se dió cuenta de que las artes marciales s…" at bounding box center [404, 196] width 410 height 9
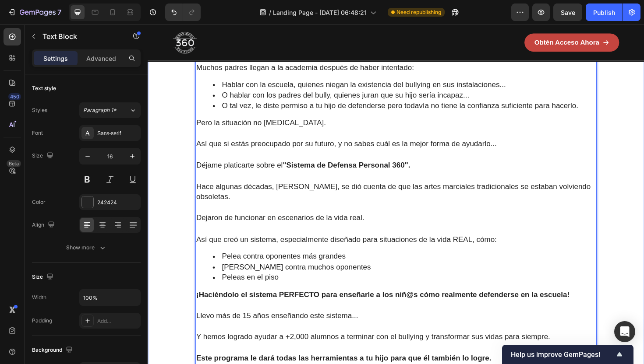
click at [179, 212] on div "Image Papá o mamá, Si le están haciendo bullying a tu hij@... Quiero presentart…" at bounding box center [411, 176] width 498 height 596
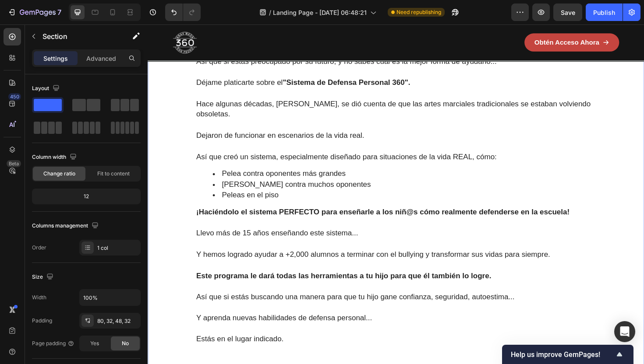
scroll to position [1002, 0]
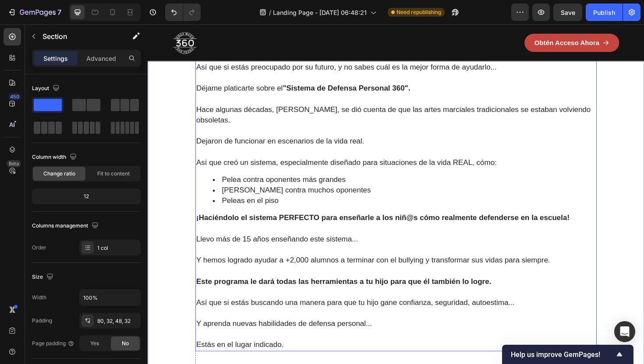
click at [258, 154] on p "Dejaron de funcionar en escenarios de la vida real." at bounding box center [410, 148] width 423 height 11
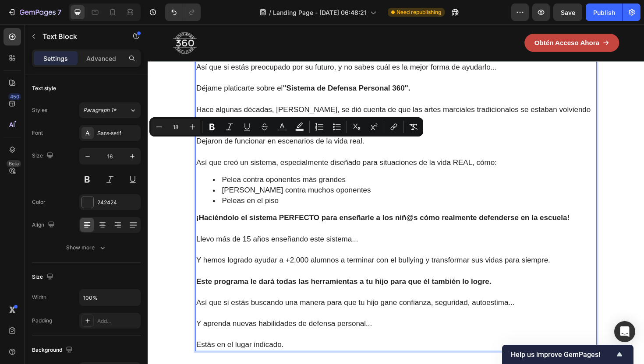
click at [258, 154] on p "Dejaron de funcionar en escenarios de la vida real." at bounding box center [410, 148] width 423 height 11
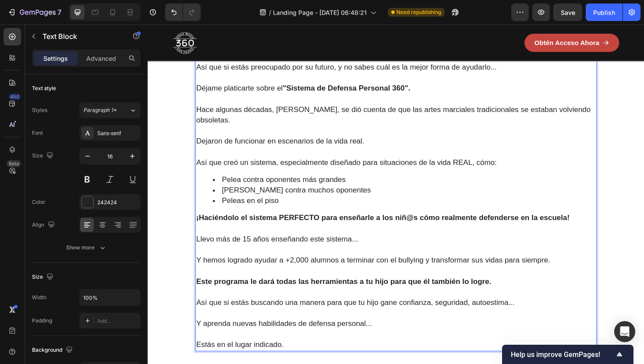
click at [287, 174] on span "Así que creó un sistema, especialmente diseñado para situaciones de la vida REA…" at bounding box center [358, 170] width 318 height 9
click at [293, 224] on div "Papá o mamá, Si le están haciendo bullying a tu hij@... Quiero presentarte una …" at bounding box center [410, 132] width 425 height 478
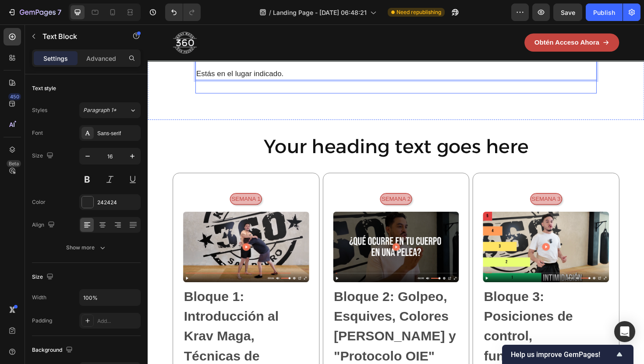
scroll to position [1317, 0]
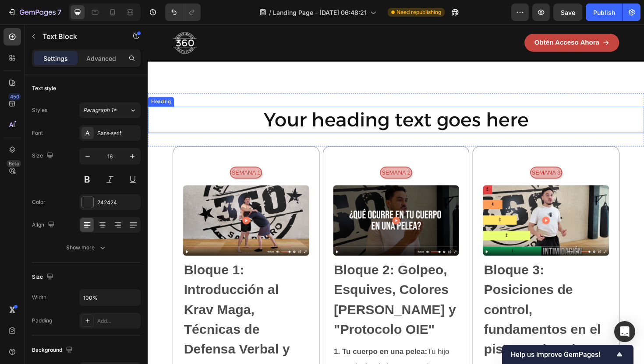
click at [318, 140] on h2 "Your heading text goes here" at bounding box center [411, 126] width 526 height 28
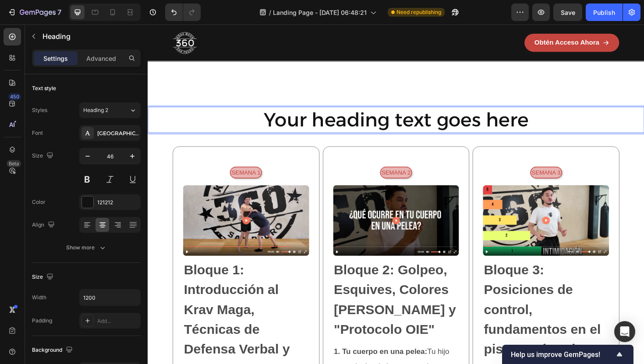
click at [318, 139] on p "Your heading text goes here" at bounding box center [411, 126] width 524 height 26
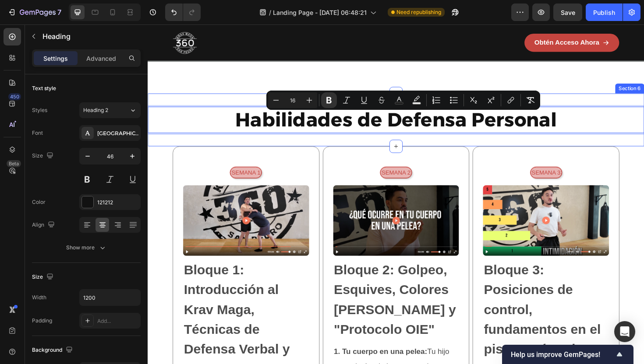
click at [273, 146] on div "Habilidades de Defensa Personal Heading 0 Section 6" at bounding box center [411, 126] width 526 height 56
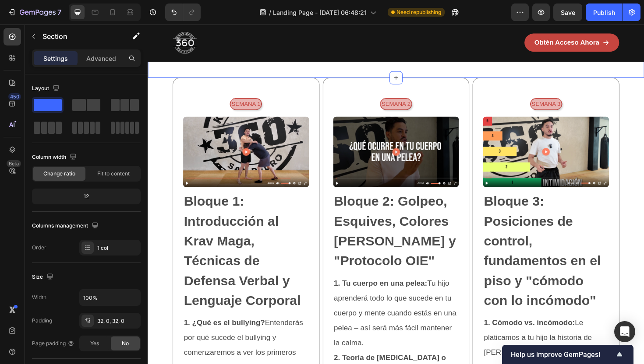
scroll to position [1392, 0]
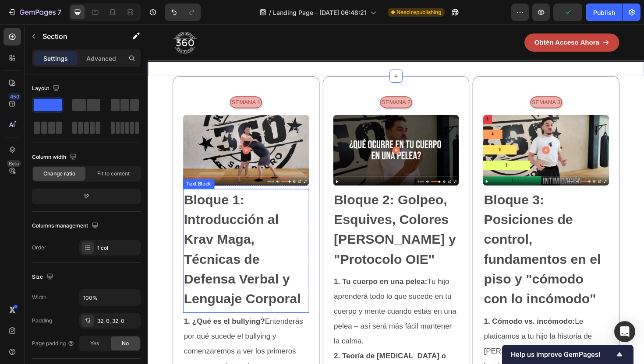
click at [219, 251] on p "Bloque 1: Introducción al Krav Maga, Técnicas de Defensa Verbal y Lenguaje Corp…" at bounding box center [252, 263] width 132 height 126
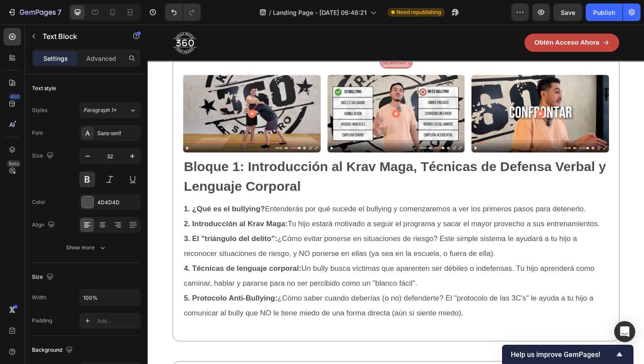
scroll to position [2439, 0]
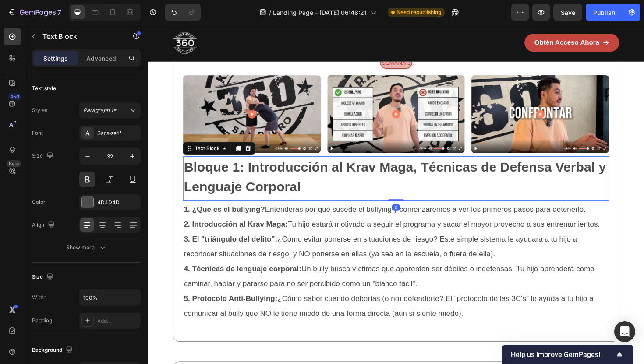
click at [285, 173] on p "Bloque 1: Introducción al Krav Maga, Técnicas de Defensa Verbal y Lenguaje Corp…" at bounding box center [410, 186] width 449 height 42
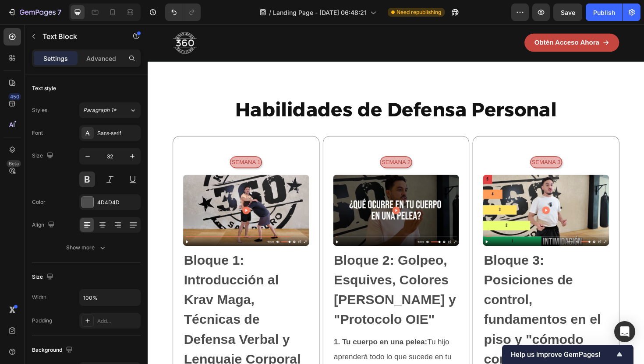
scroll to position [1252, 0]
